Goal: Obtain resource: Obtain resource

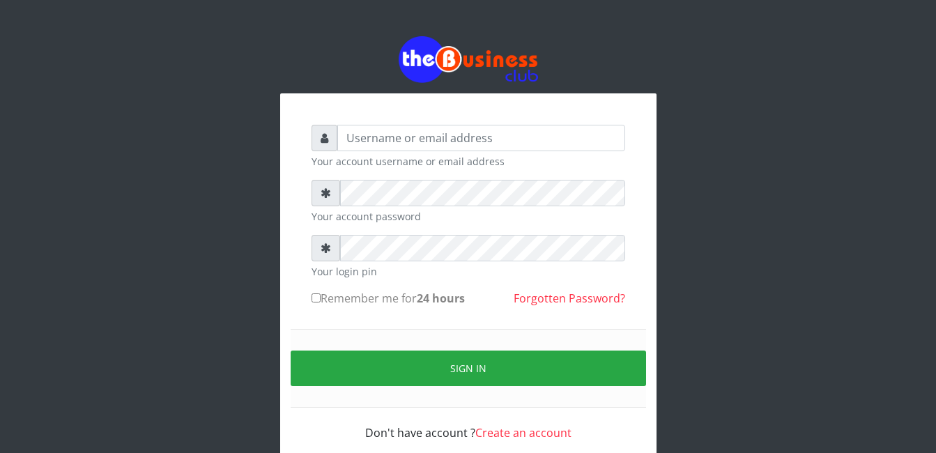
click at [427, 136] on input "text" at bounding box center [481, 138] width 288 height 26
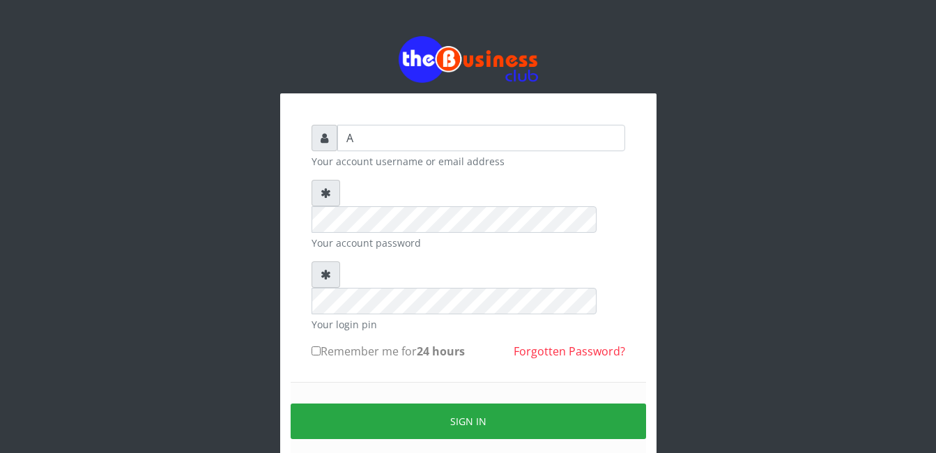
type input "abasscotex12@gmail.com"
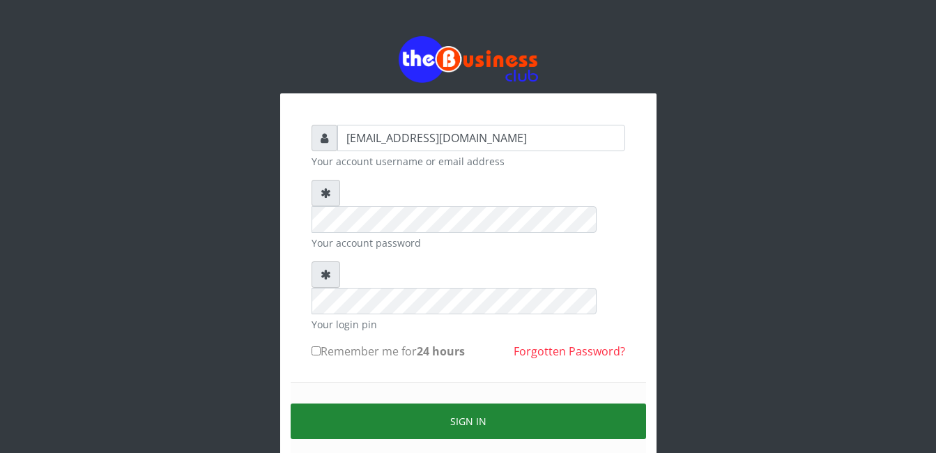
click at [483, 404] on button "Sign in" at bounding box center [469, 422] width 356 height 36
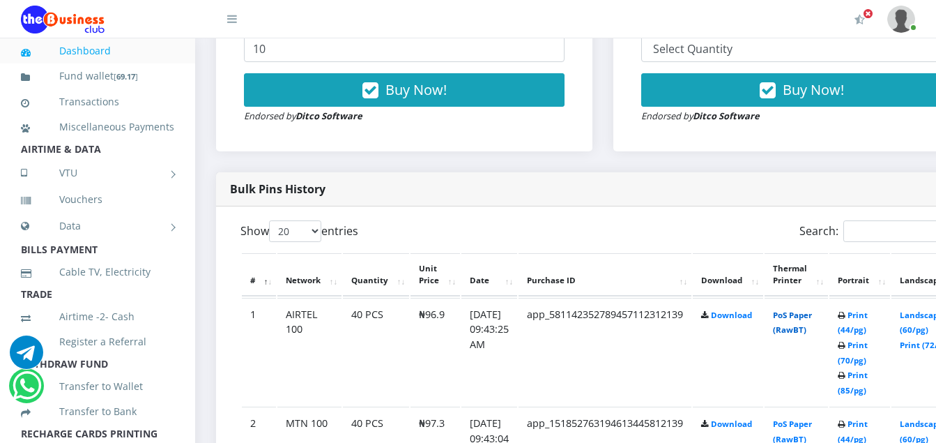
scroll to position [628, 0]
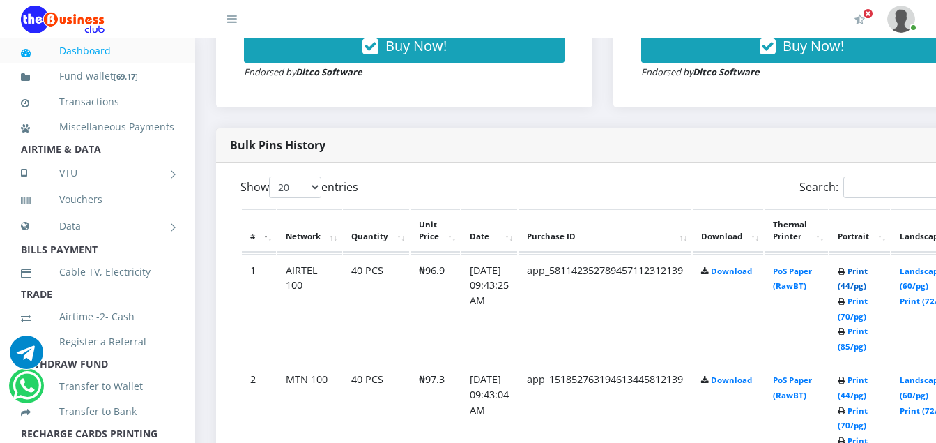
click at [868, 273] on link "Print (44/pg)" at bounding box center [853, 279] width 30 height 26
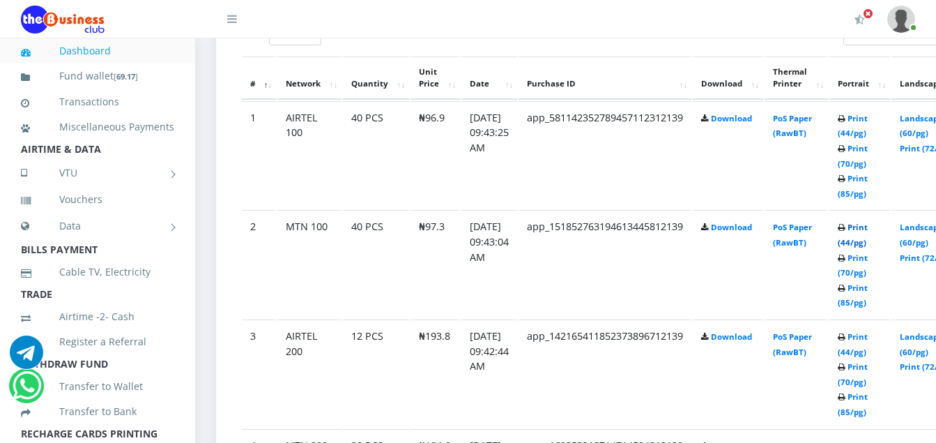
click at [868, 231] on link "Print (44/pg)" at bounding box center [853, 235] width 30 height 26
click at [868, 342] on link "Print (44/pg)" at bounding box center [853, 344] width 30 height 26
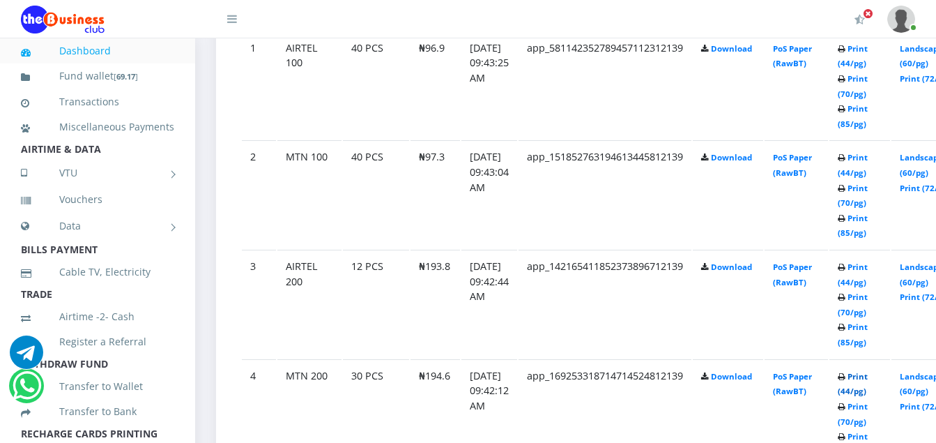
click at [868, 380] on link "Print (44/pg)" at bounding box center [853, 384] width 30 height 26
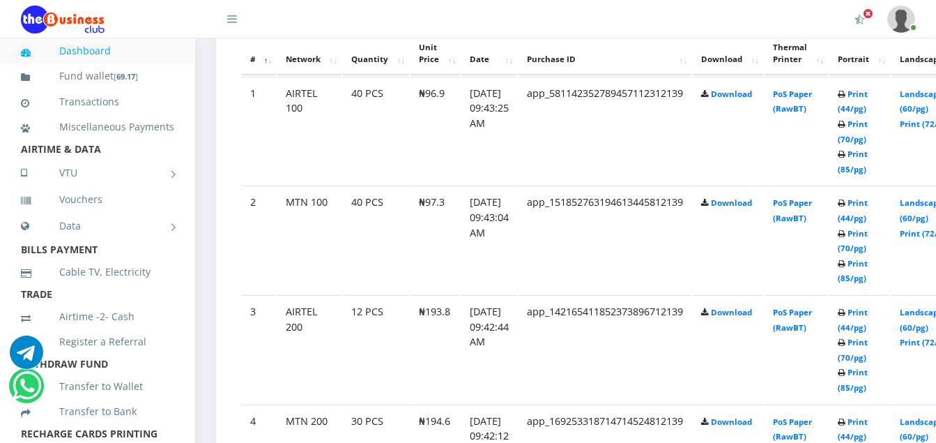
scroll to position [850, 0]
